Goal: Find specific page/section

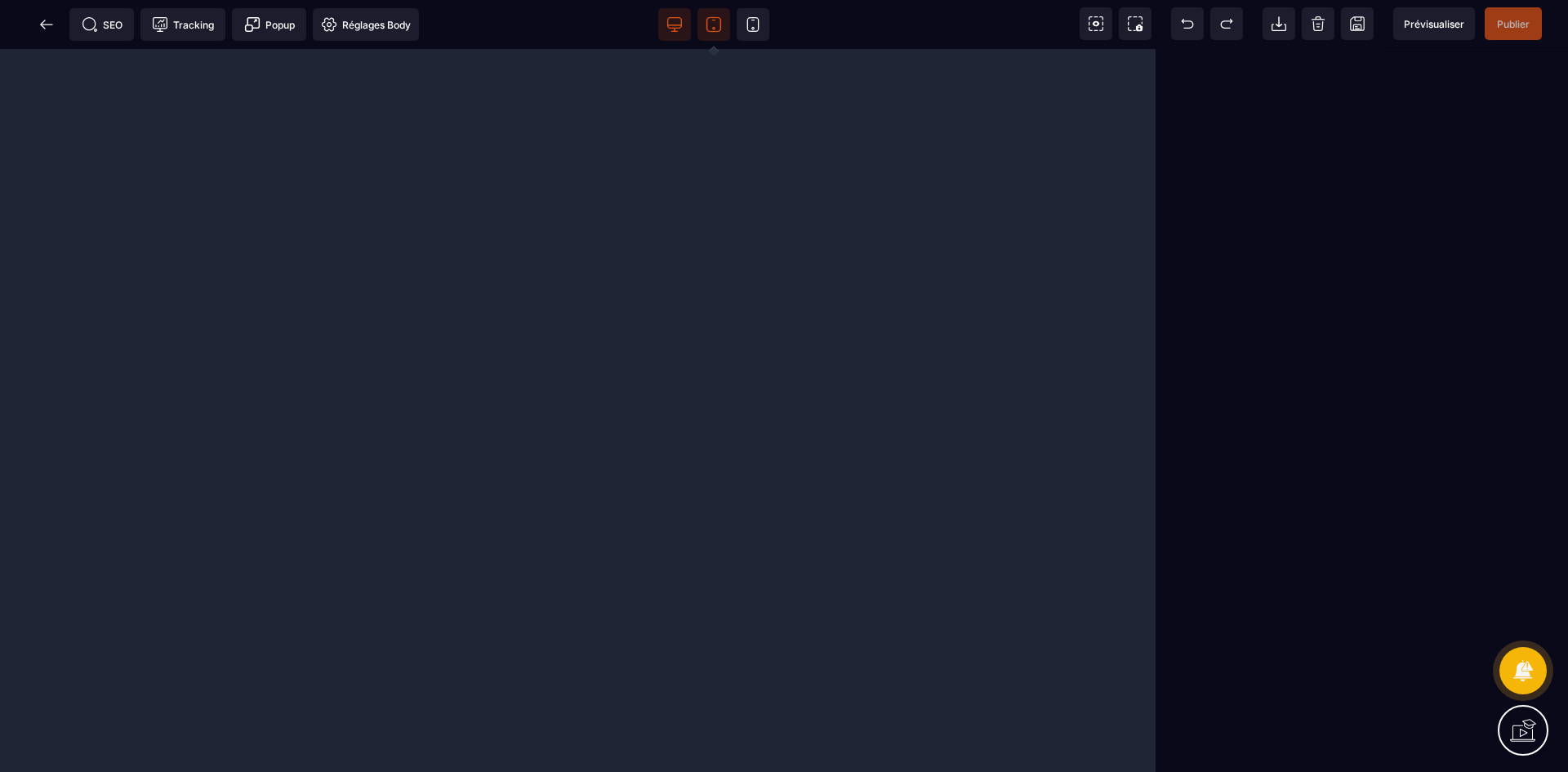
click at [711, 28] on icon at bounding box center [713, 24] width 16 height 16
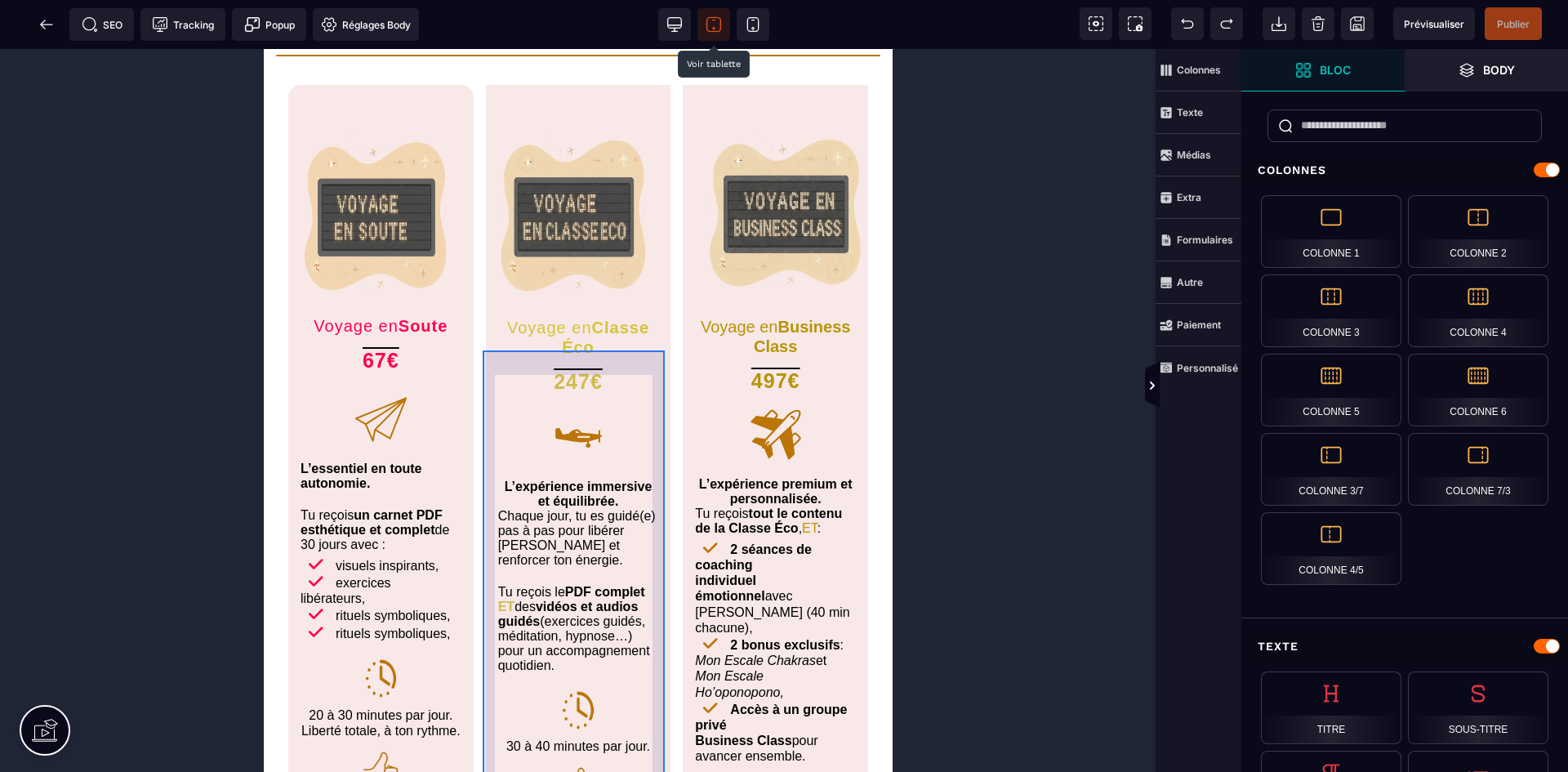
scroll to position [4819, 0]
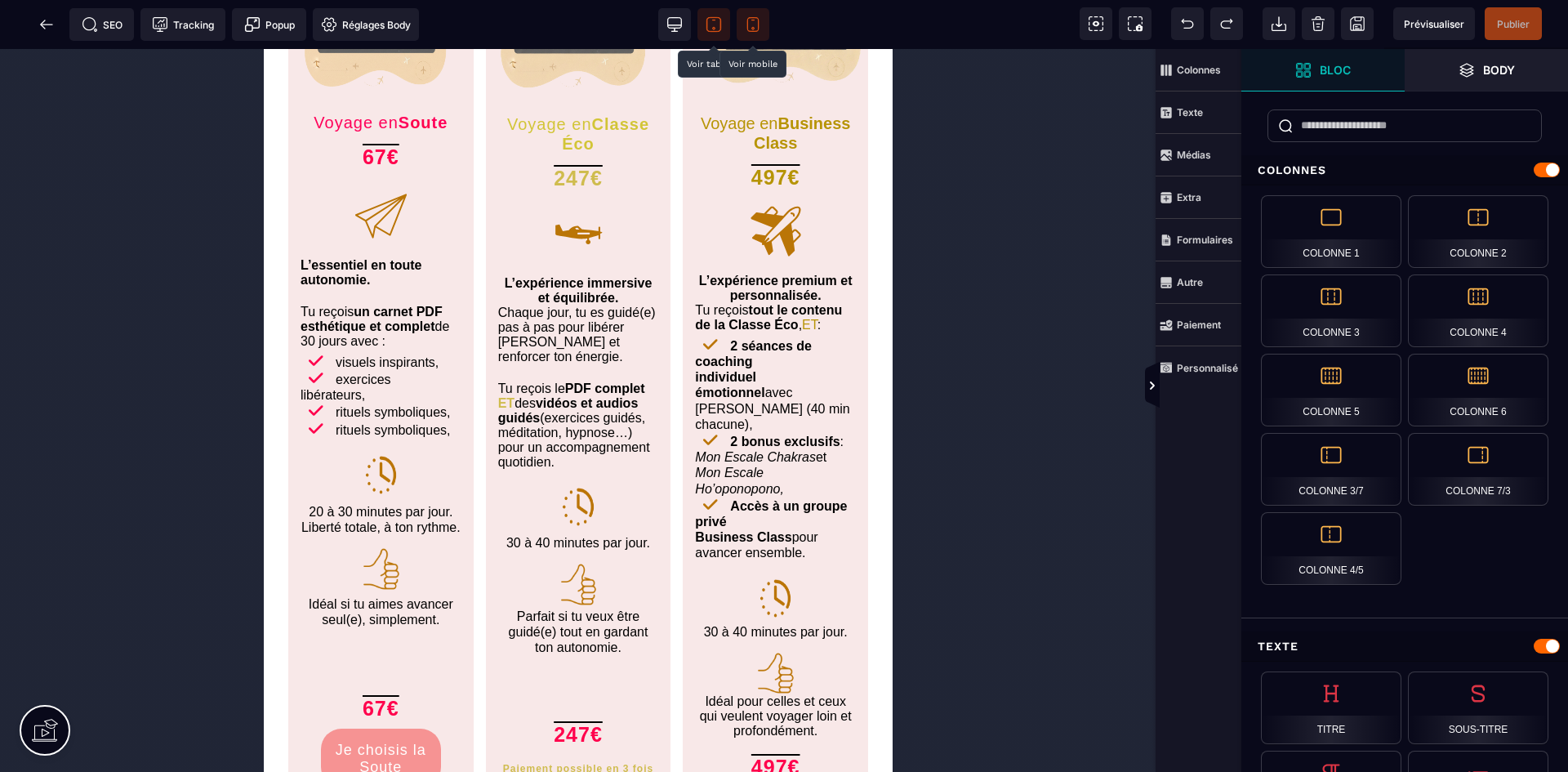
click at [758, 32] on span at bounding box center [752, 25] width 32 height 32
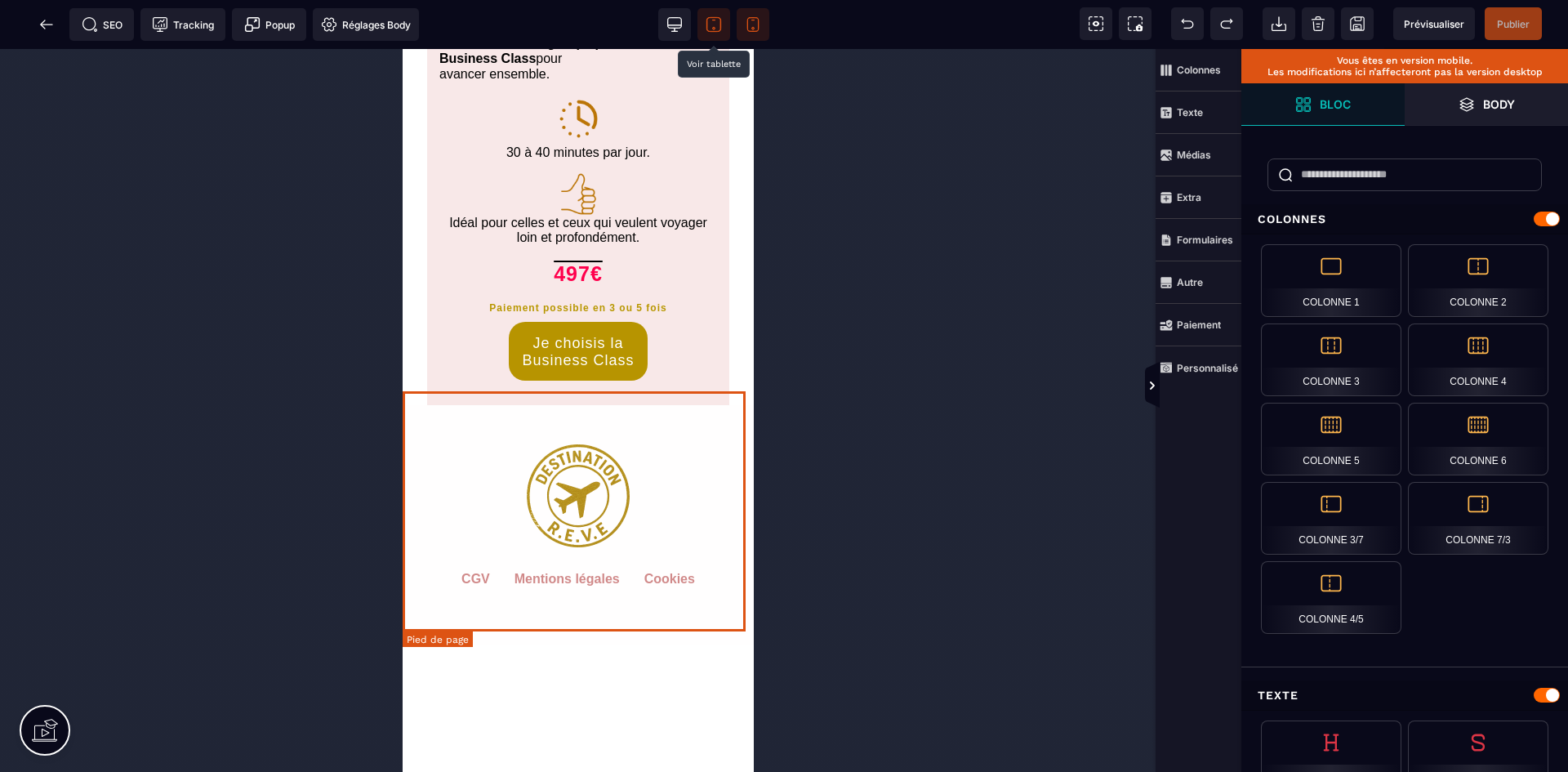
scroll to position [14086, 0]
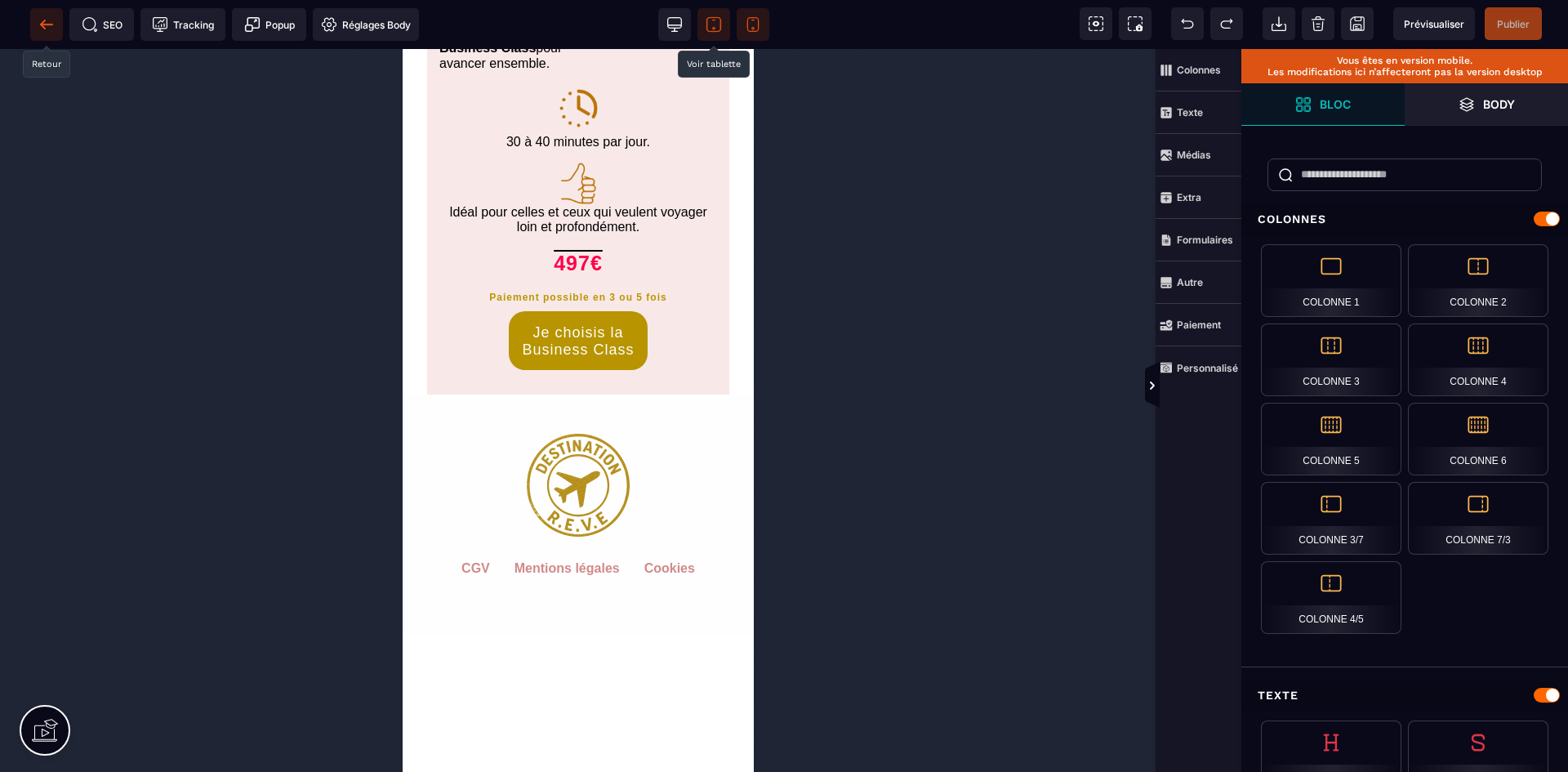
click at [45, 20] on icon at bounding box center [42, 24] width 5 height 9
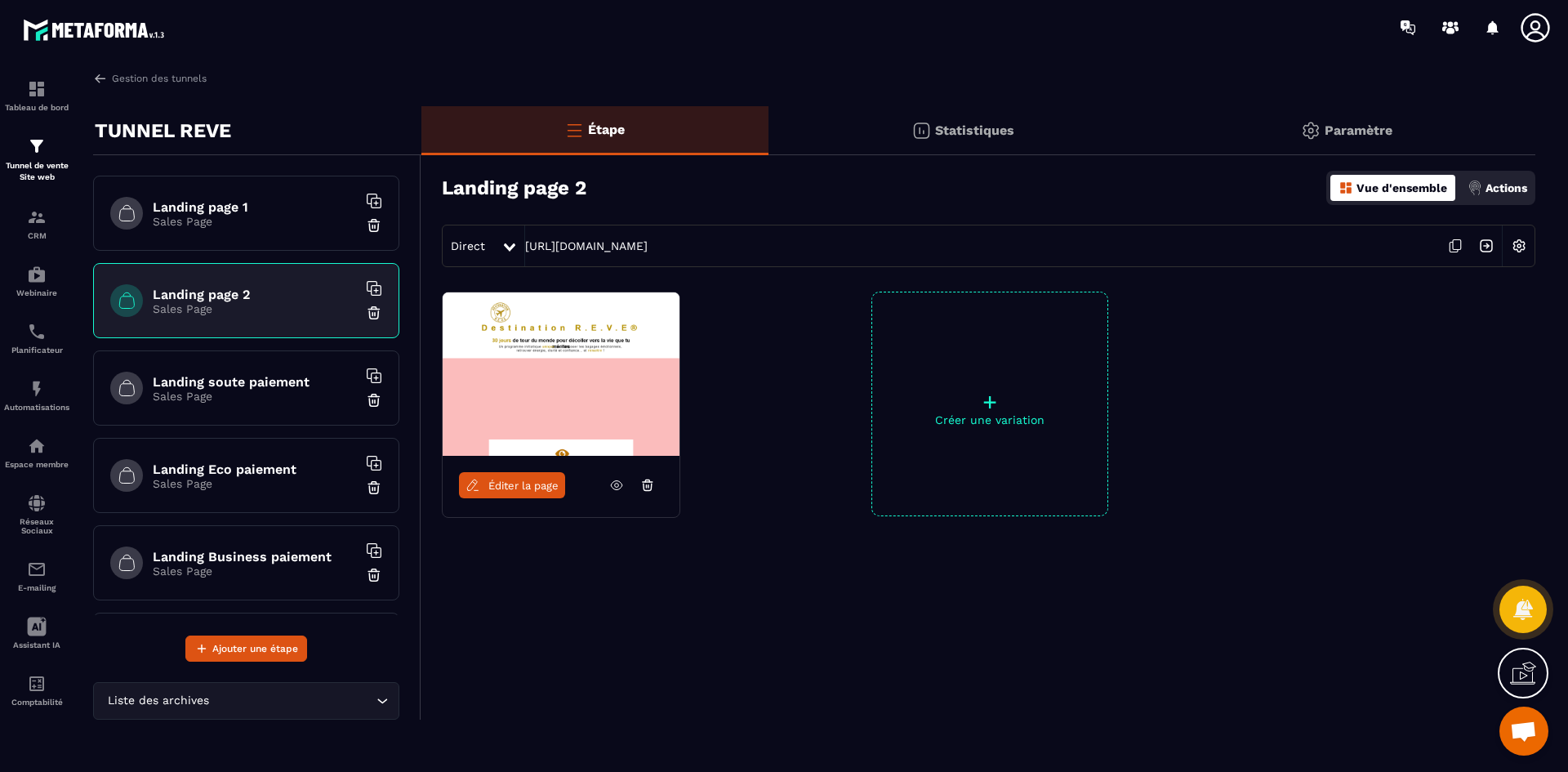
click at [257, 208] on h6 "Landing page 1" at bounding box center [255, 207] width 204 height 15
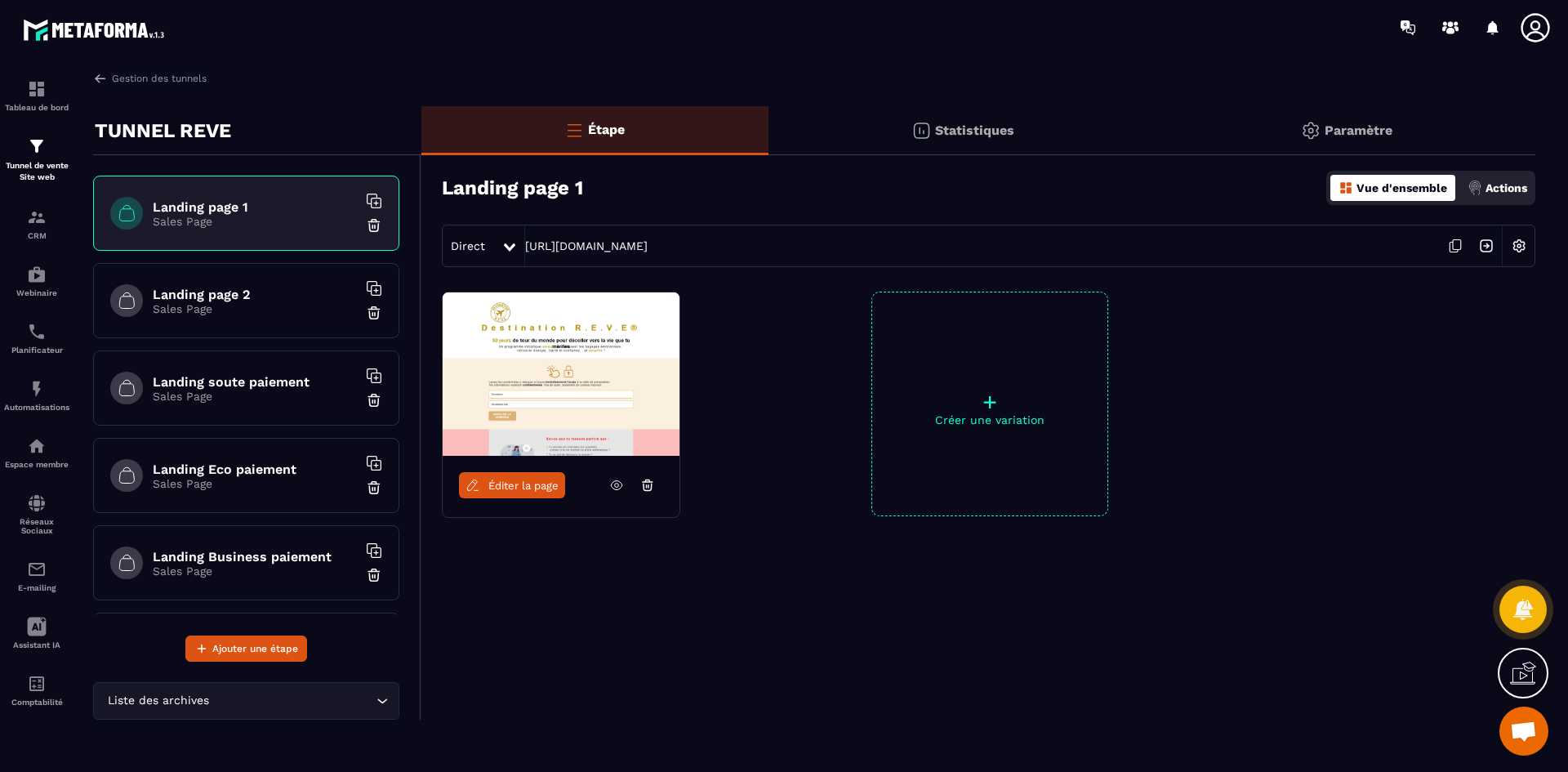
click at [537, 488] on span "Éditer la page" at bounding box center [523, 485] width 71 height 12
